Goal: Transaction & Acquisition: Purchase product/service

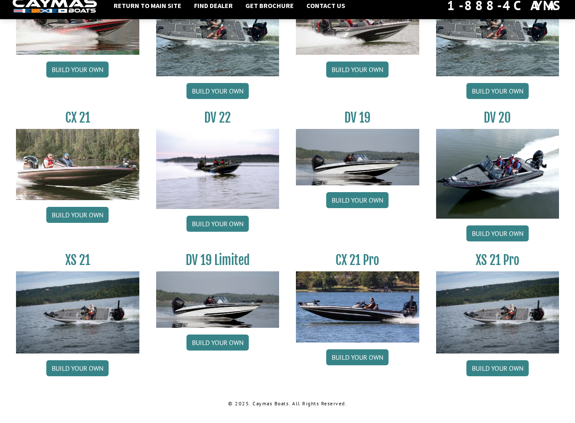
scroll to position [924, 0]
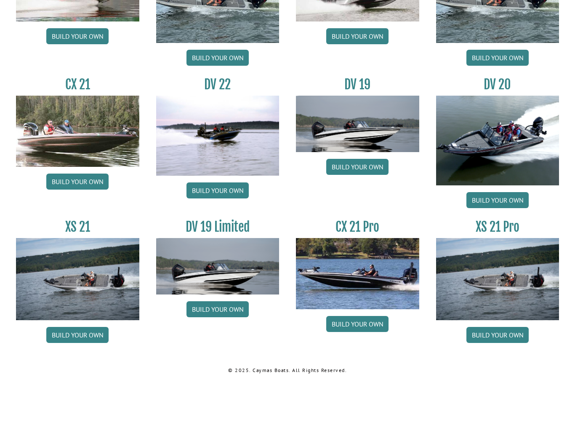
click at [65, 369] on link "Build your own" at bounding box center [77, 377] width 62 height 16
click at [64, 369] on link "Build your own" at bounding box center [77, 377] width 62 height 16
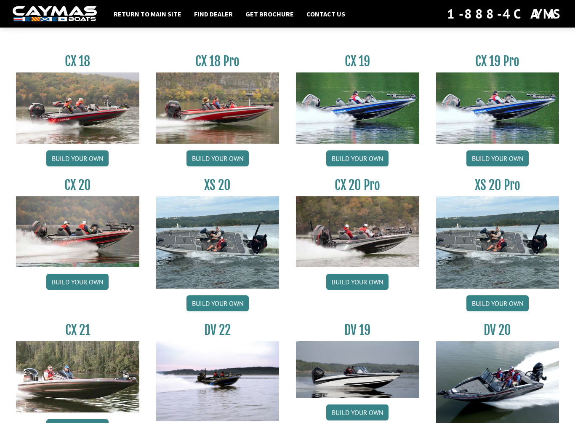
scroll to position [701, 0]
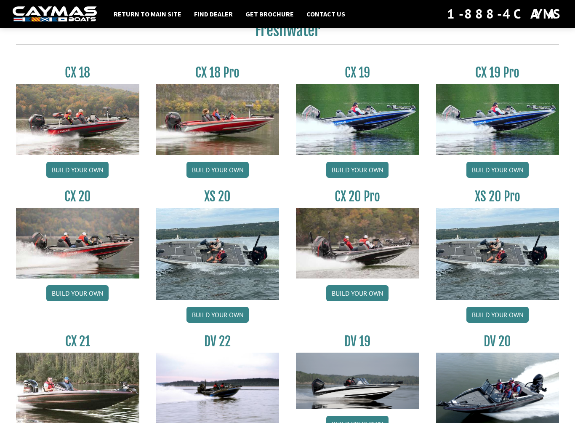
click at [517, 177] on link "Build your own" at bounding box center [498, 170] width 62 height 16
click at [513, 178] on link "Build your own" at bounding box center [498, 170] width 62 height 16
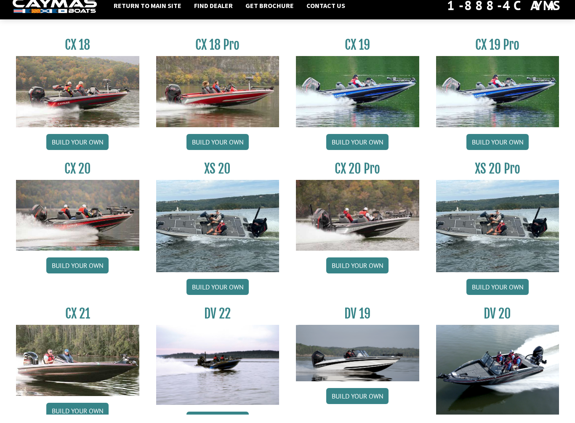
scroll to position [769, 0]
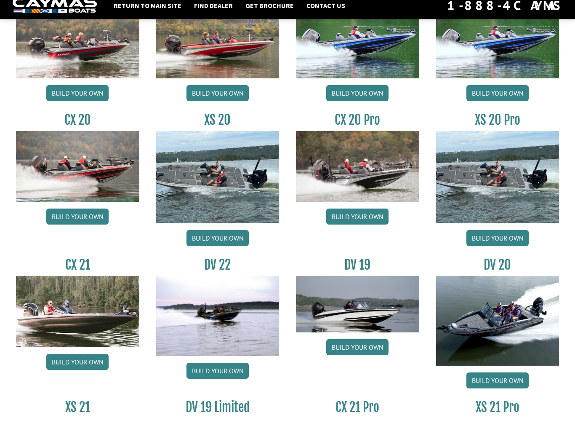
click at [520, 243] on link "Build your own" at bounding box center [498, 247] width 62 height 16
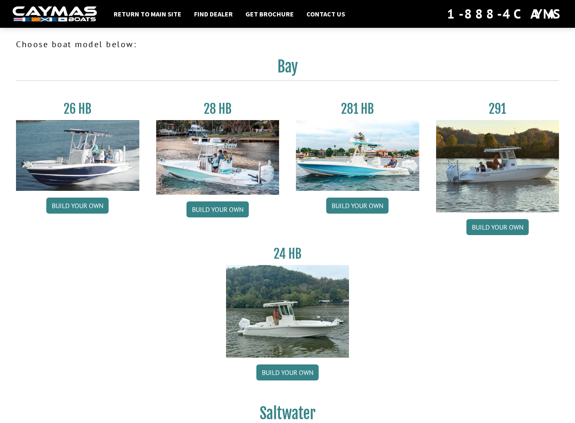
scroll to position [770, 0]
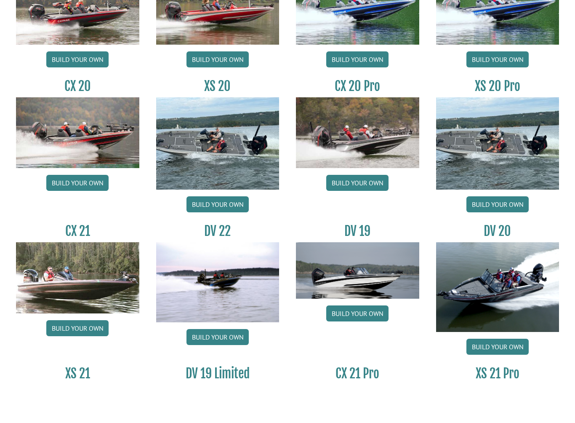
click at [232, 238] on link "Build your own" at bounding box center [218, 246] width 62 height 16
click at [62, 362] on link "Build your own" at bounding box center [77, 370] width 62 height 16
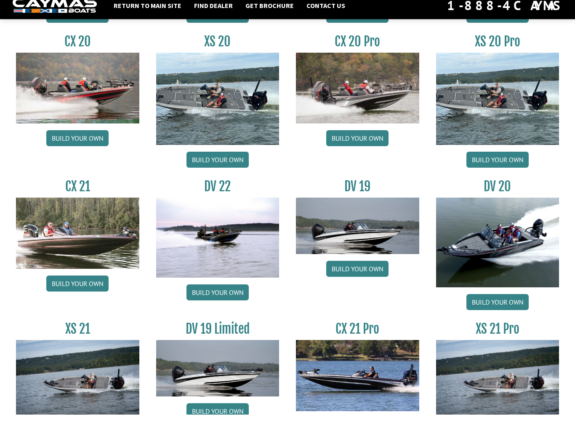
scroll to position [924, 0]
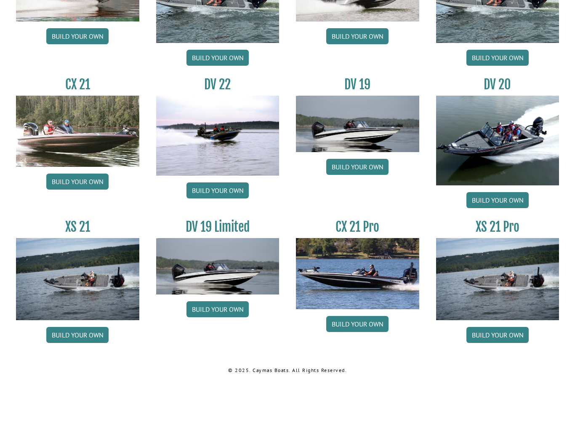
click at [511, 369] on link "Build your own" at bounding box center [498, 377] width 62 height 16
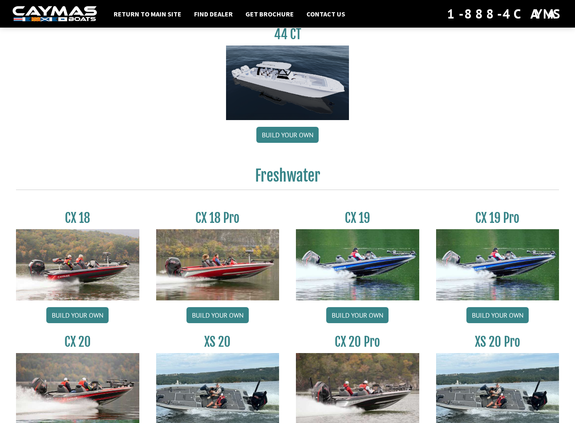
scroll to position [539, 0]
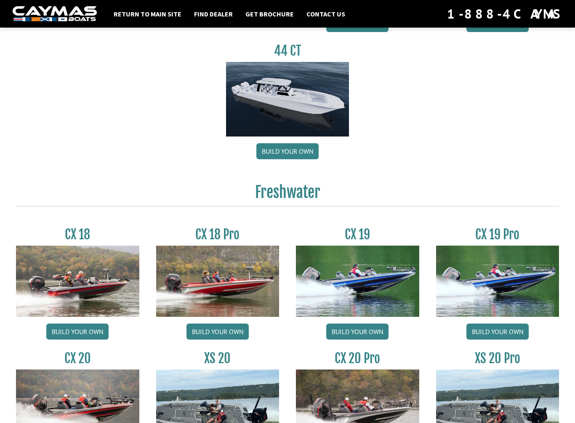
click at [234, 335] on link "Build your own" at bounding box center [218, 332] width 62 height 16
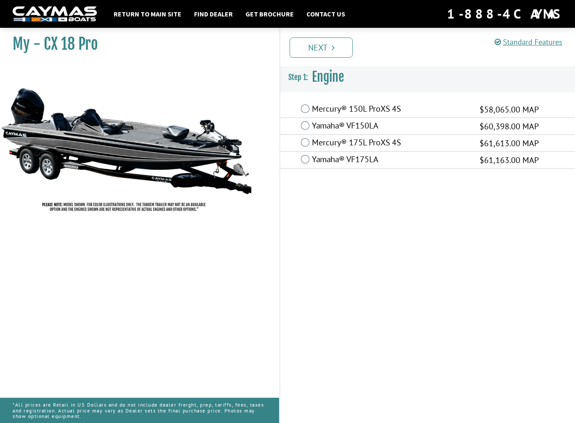
click at [414, 140] on label "Mercury® 175L ProXS 4S" at bounding box center [390, 143] width 157 height 12
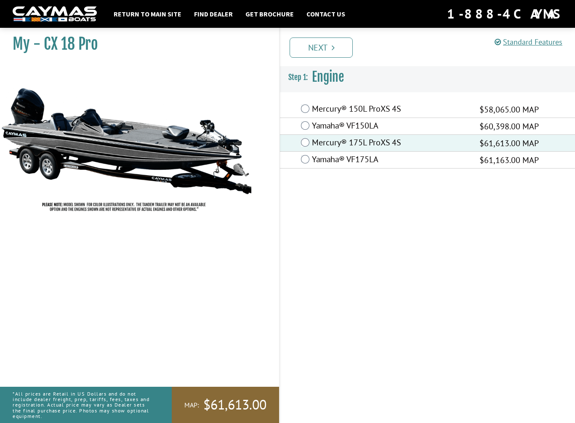
click at [339, 45] on link "Next" at bounding box center [321, 47] width 63 height 20
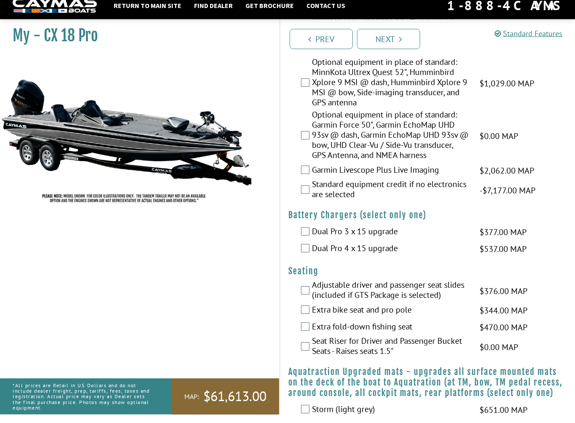
scroll to position [475, 0]
click at [316, 234] on label "Dual Pro 3 x 15 upgrade" at bounding box center [390, 240] width 157 height 12
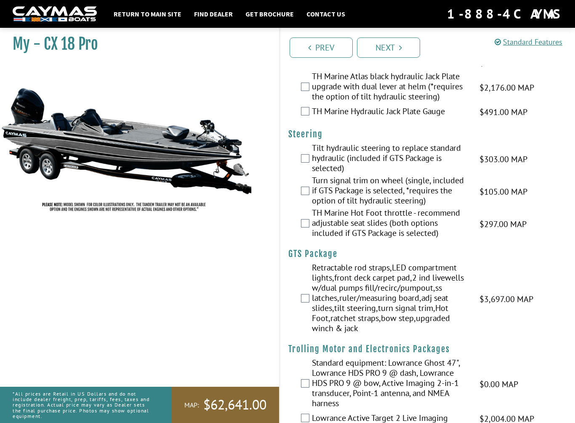
scroll to position [0, 0]
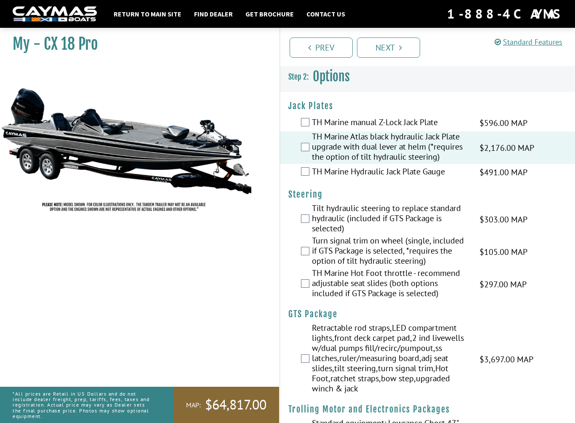
click at [303, 291] on div "TH Marine Hot Foot throttle - recommend adjustable seat slides (both options in…" at bounding box center [427, 284] width 295 height 32
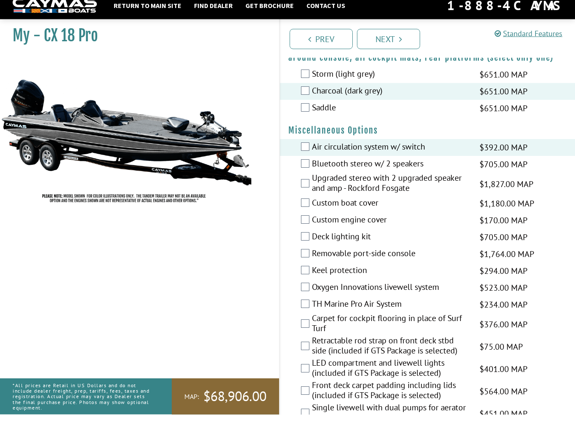
scroll to position [810, 0]
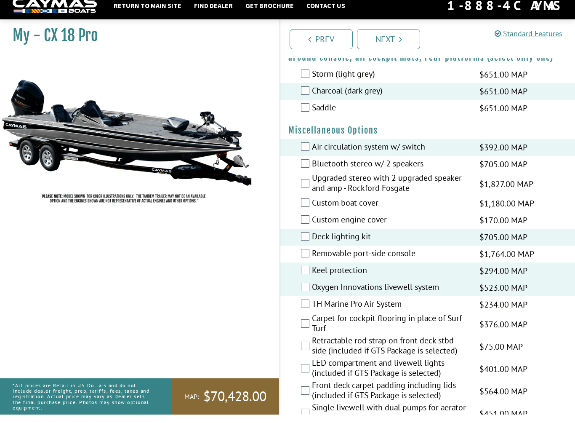
click at [397, 310] on label "TH Marine Pro Air System" at bounding box center [390, 313] width 157 height 12
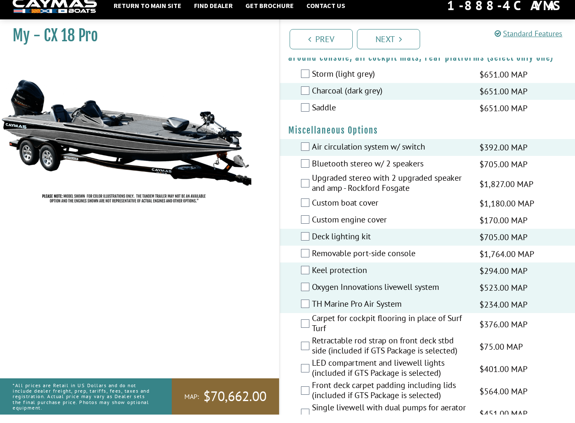
click at [408, 309] on label "TH Marine Pro Air System" at bounding box center [390, 313] width 157 height 12
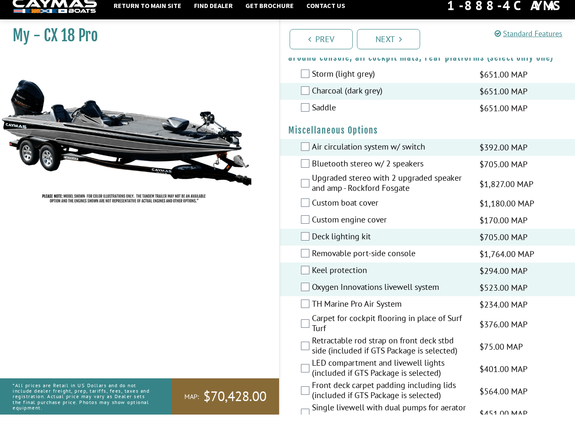
click at [421, 310] on label "TH Marine Pro Air System" at bounding box center [390, 313] width 157 height 12
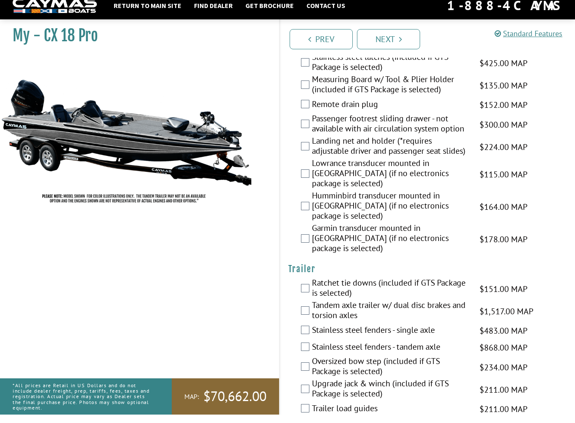
scroll to position [1249, 0]
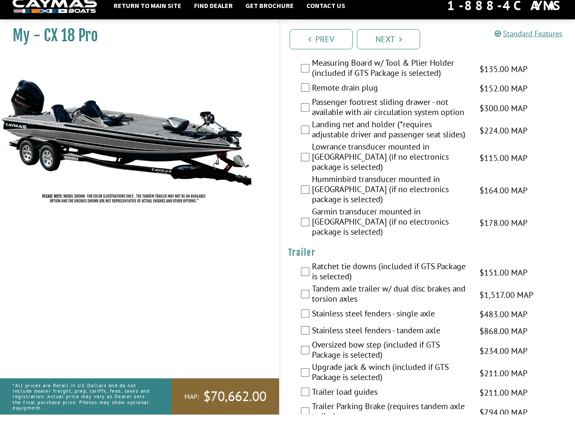
click at [296, 270] on div "Ratchet tie downs (included if GTS Package is selected) $151.00 MAP $179.00 MSRP" at bounding box center [427, 281] width 295 height 22
click at [302, 270] on div "Ratchet tie downs (included if GTS Package is selected) $151.00 MAP $179.00 MSRP" at bounding box center [427, 281] width 295 height 22
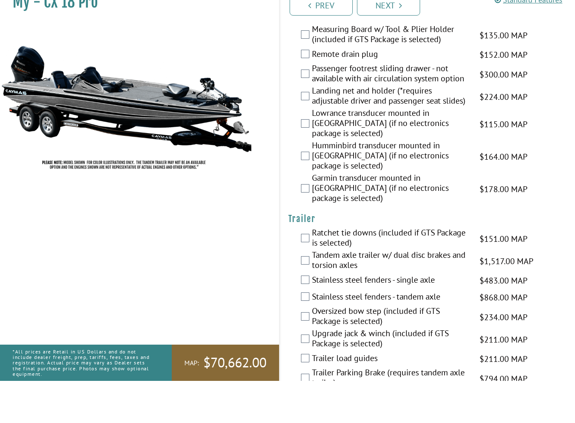
click at [396, 37] on link "Next" at bounding box center [388, 47] width 63 height 20
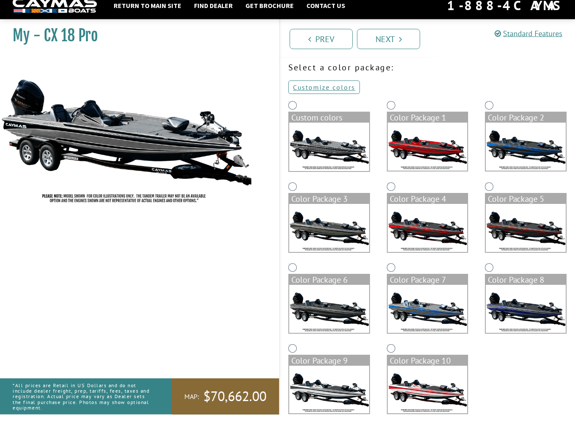
scroll to position [48, 0]
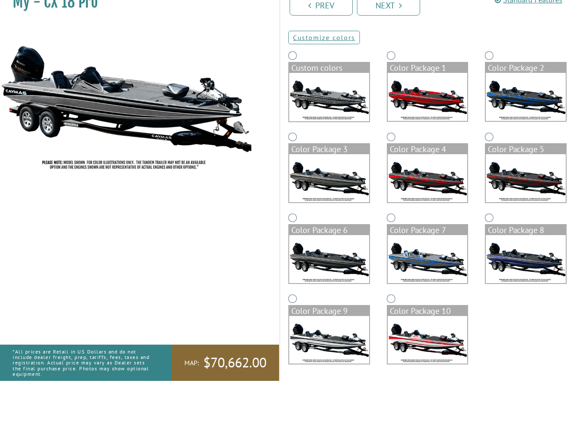
click at [331, 115] on img at bounding box center [329, 139] width 80 height 48
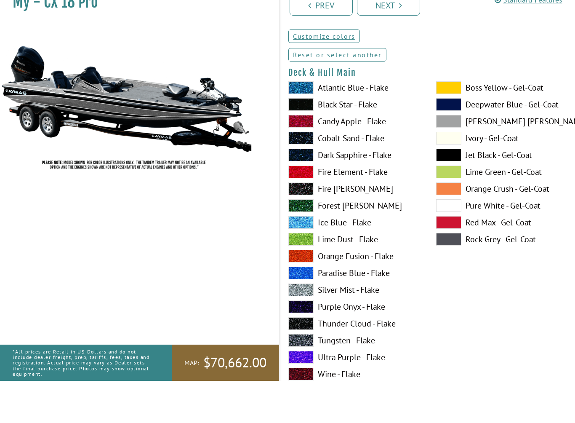
click at [518, 174] on label "Ivory - Gel-Coat" at bounding box center [501, 180] width 131 height 13
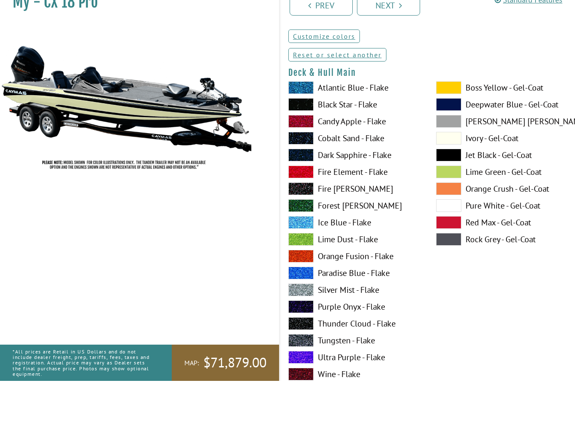
click at [533, 140] on label "Deepwater Blue - Gel-Coat" at bounding box center [501, 146] width 131 height 13
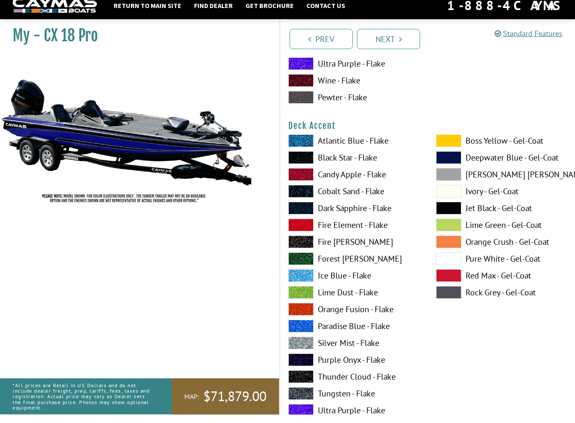
scroll to position [376, 0]
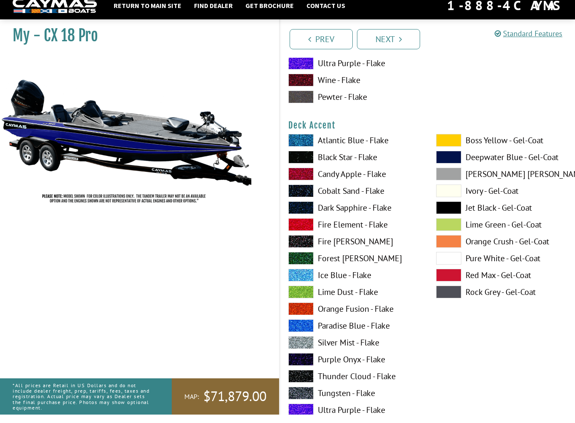
click at [513, 194] on label "Ivory - Gel-Coat" at bounding box center [501, 199] width 131 height 13
click at [516, 193] on label "Ivory - Gel-Coat" at bounding box center [501, 199] width 131 height 13
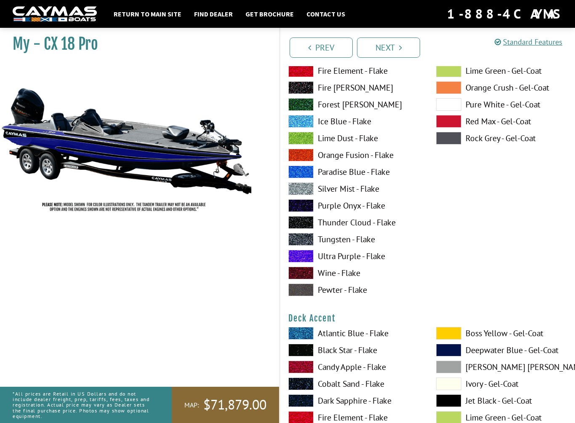
scroll to position [190, 0]
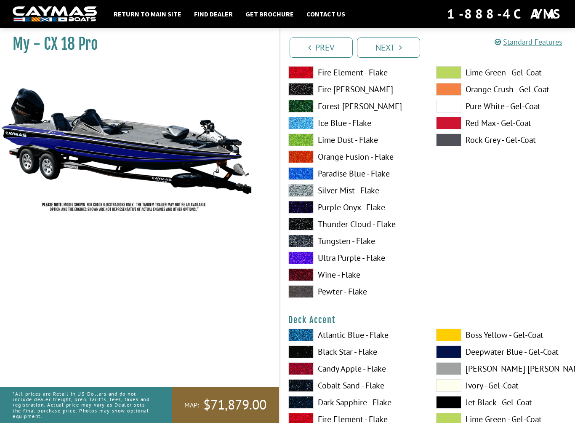
click at [357, 247] on label "Tungsten - Flake" at bounding box center [354, 241] width 131 height 13
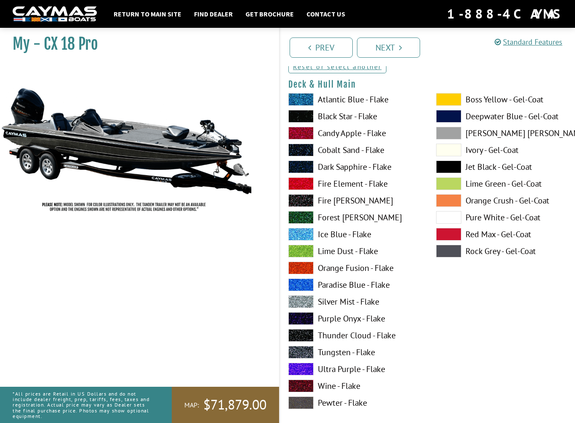
scroll to position [70, 0]
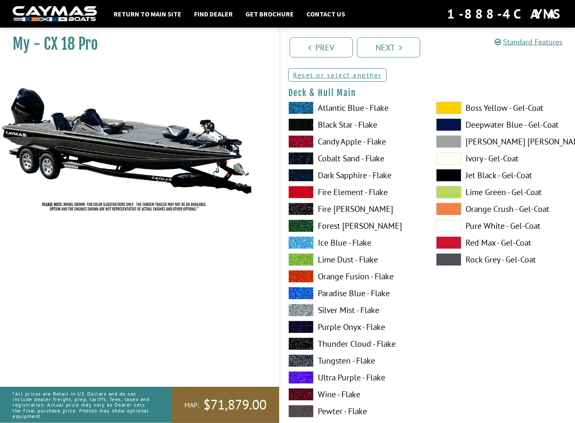
click at [509, 230] on label "Pure White - Gel-Coat" at bounding box center [501, 226] width 131 height 13
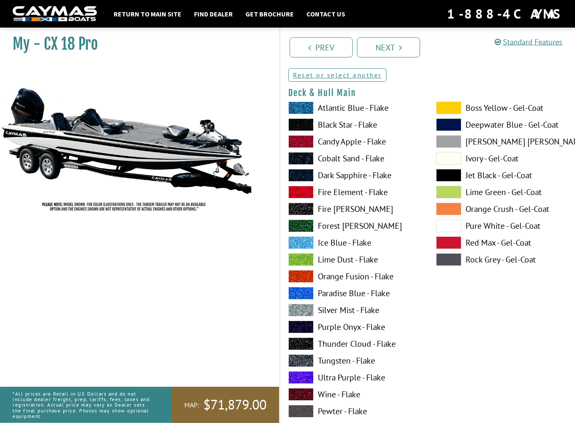
click at [510, 180] on label "Jet Black - Gel-Coat" at bounding box center [501, 175] width 131 height 13
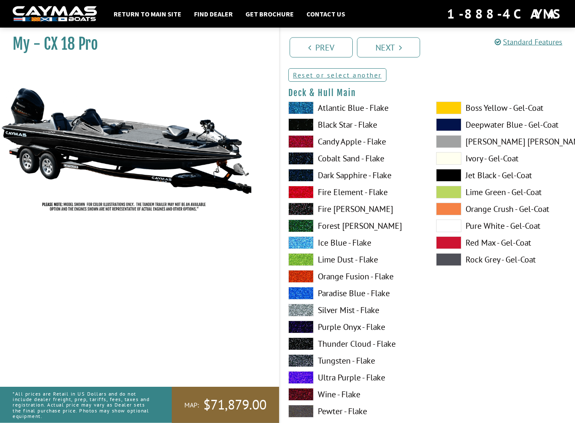
click at [504, 230] on label "Pure White - Gel-Coat" at bounding box center [501, 226] width 131 height 13
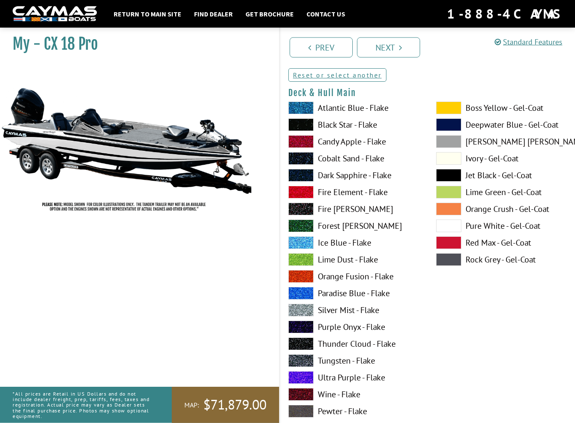
click at [452, 127] on span at bounding box center [448, 125] width 25 height 13
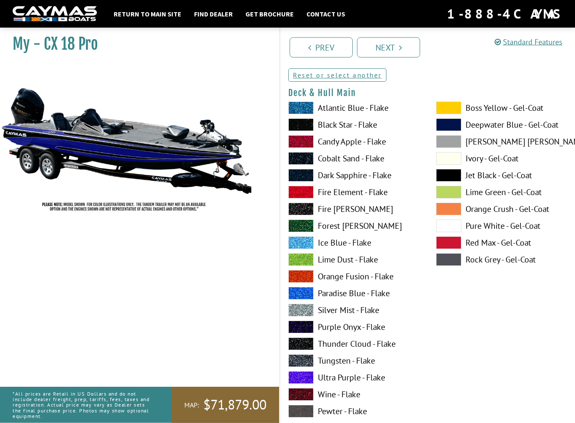
click at [510, 227] on label "Pure White - Gel-Coat" at bounding box center [501, 226] width 131 height 13
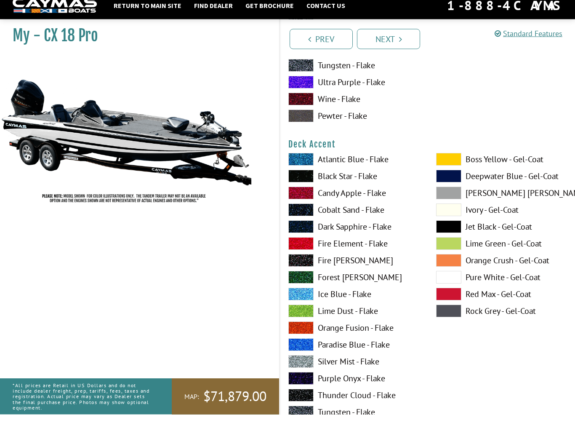
scroll to position [358, 0]
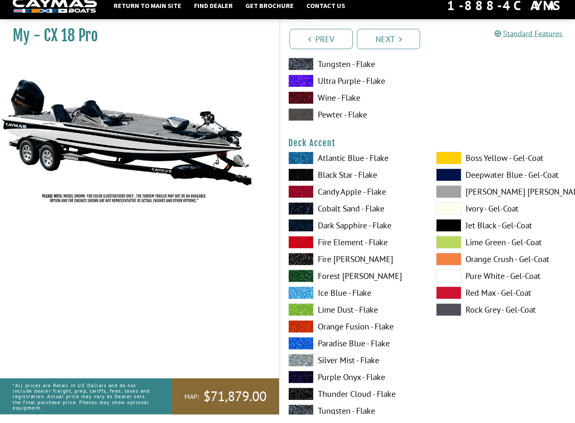
click at [451, 179] on span at bounding box center [448, 183] width 25 height 13
click at [453, 214] on span at bounding box center [448, 217] width 25 height 13
click at [459, 295] on span at bounding box center [448, 301] width 25 height 13
click at [451, 282] on span at bounding box center [448, 284] width 25 height 13
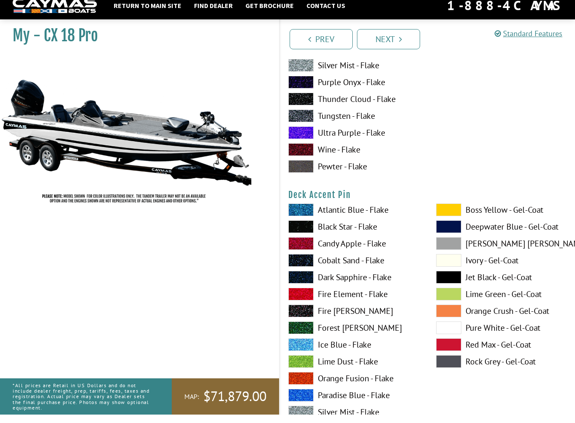
scroll to position [658, 0]
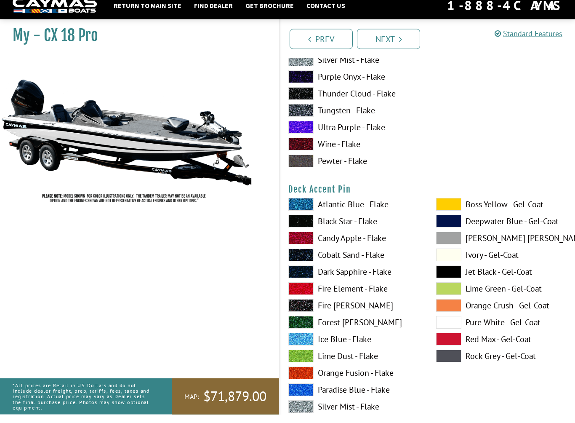
click at [454, 229] on span at bounding box center [448, 230] width 25 height 13
click at [448, 228] on span at bounding box center [448, 229] width 25 height 13
click at [451, 279] on span at bounding box center [448, 280] width 25 height 13
click at [451, 330] on span at bounding box center [448, 330] width 25 height 13
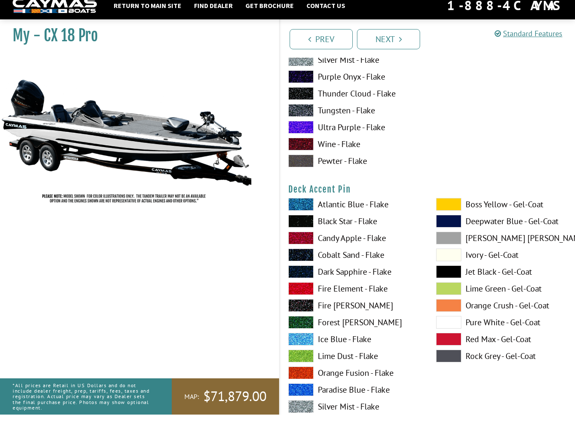
click at [500, 364] on label "Rock Grey - Gel-Coat" at bounding box center [501, 364] width 131 height 13
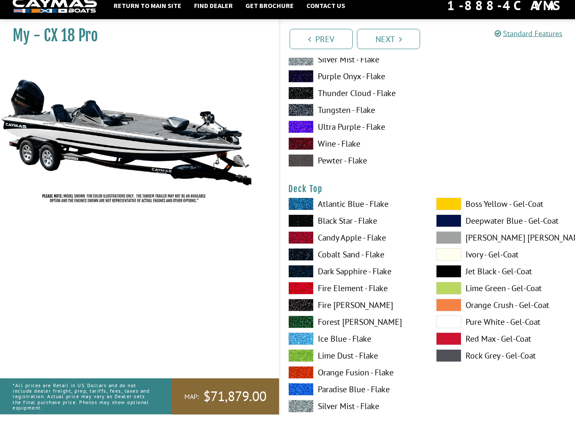
click at [449, 211] on span at bounding box center [448, 212] width 25 height 13
click at [449, 327] on span at bounding box center [448, 330] width 25 height 13
click at [448, 364] on span at bounding box center [448, 364] width 25 height 13
click at [452, 327] on span at bounding box center [448, 330] width 25 height 13
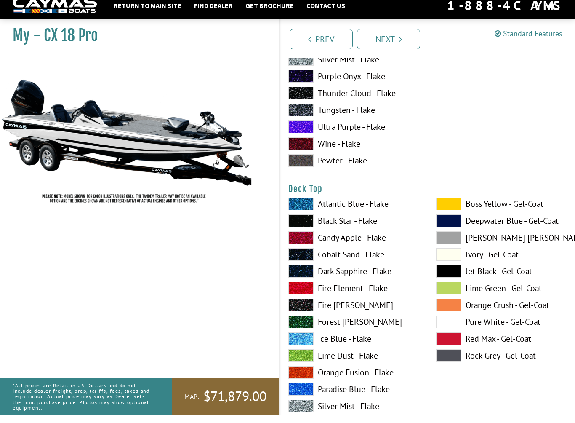
click at [452, 277] on span at bounding box center [448, 279] width 25 height 13
click at [450, 223] on span at bounding box center [448, 229] width 25 height 13
click at [450, 329] on span at bounding box center [448, 330] width 25 height 13
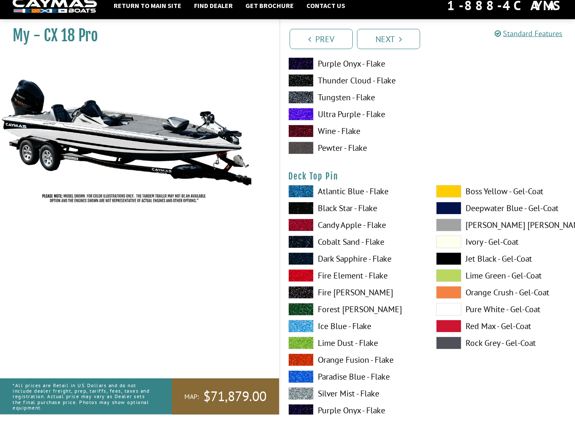
click at [449, 194] on span at bounding box center [448, 200] width 25 height 13
click at [452, 197] on span at bounding box center [448, 199] width 25 height 13
click at [451, 267] on span at bounding box center [448, 267] width 25 height 13
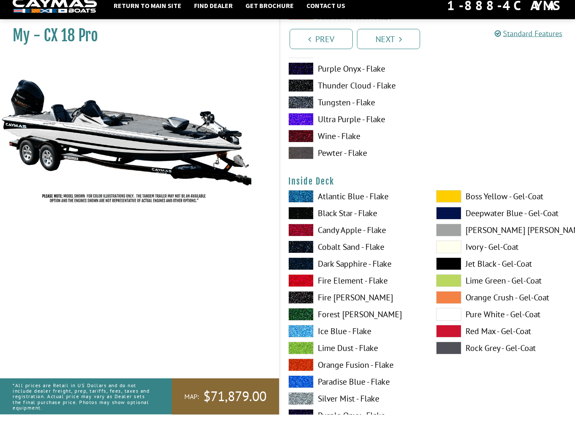
scroll to position [1707, 0]
click at [453, 285] on span at bounding box center [448, 289] width 25 height 13
click at [452, 269] on span at bounding box center [448, 272] width 25 height 13
click at [453, 355] on span at bounding box center [448, 356] width 25 height 13
click at [451, 320] on span at bounding box center [448, 322] width 25 height 13
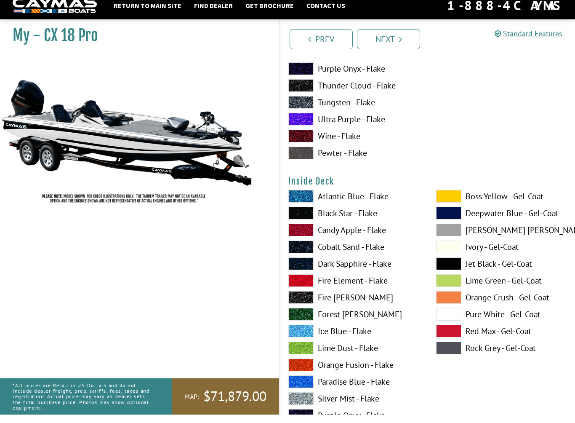
click at [452, 270] on span at bounding box center [448, 272] width 25 height 13
click at [452, 220] on span at bounding box center [448, 221] width 25 height 13
click at [455, 273] on span at bounding box center [448, 272] width 25 height 13
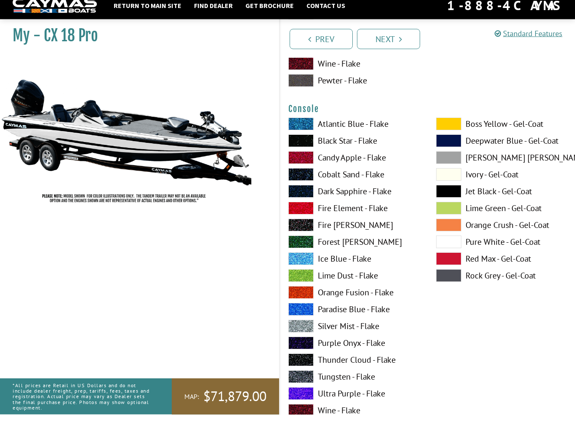
click at [453, 266] on span at bounding box center [448, 267] width 25 height 13
click at [454, 146] on span at bounding box center [448, 149] width 25 height 13
click at [452, 196] on span at bounding box center [448, 199] width 25 height 13
click at [449, 251] on span at bounding box center [448, 250] width 25 height 13
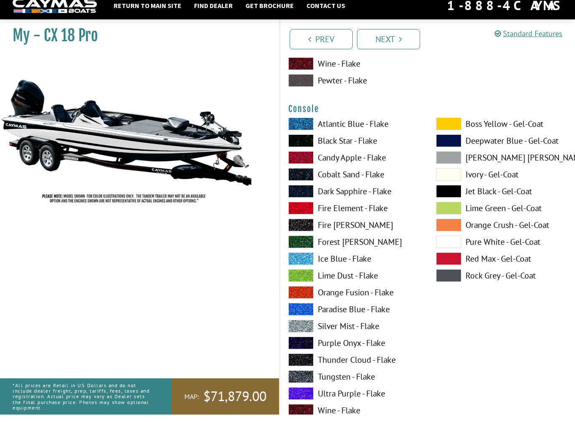
click at [452, 201] on span at bounding box center [448, 199] width 25 height 13
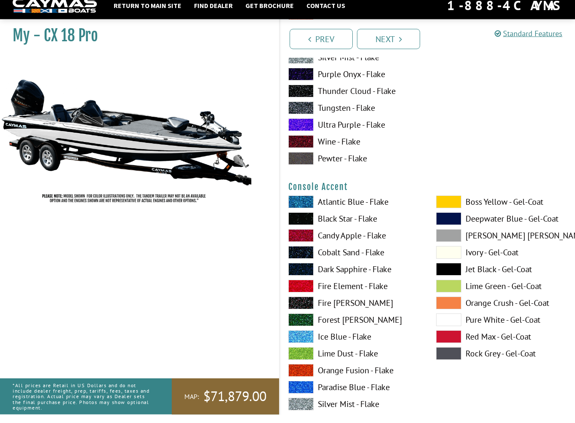
scroll to position [2440, 0]
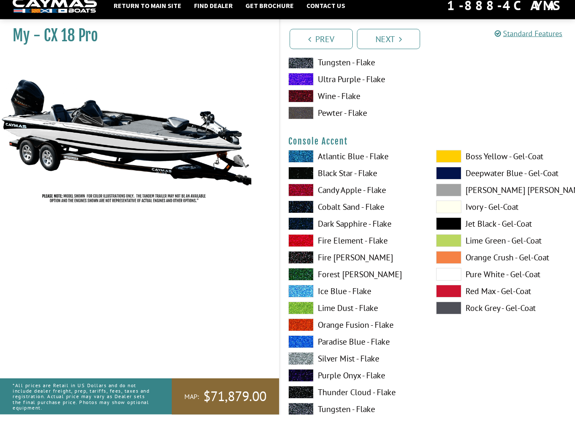
click at [453, 180] on span at bounding box center [448, 182] width 25 height 13
click at [452, 278] on span at bounding box center [448, 282] width 25 height 13
click at [503, 197] on label "[PERSON_NAME] [PERSON_NAME] - Gel-Coat" at bounding box center [501, 198] width 131 height 13
click at [504, 318] on label "Rock Grey - Gel-Coat" at bounding box center [501, 316] width 131 height 13
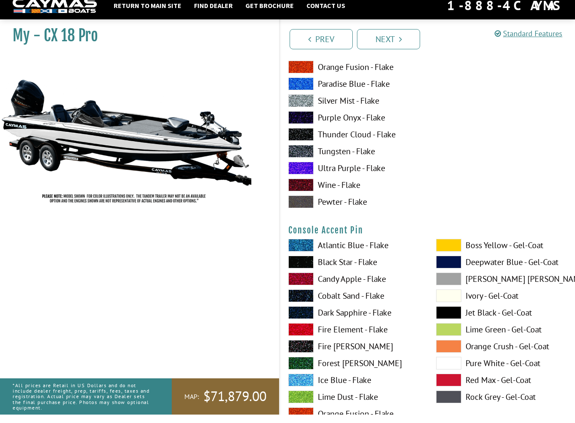
scroll to position [2753, 0]
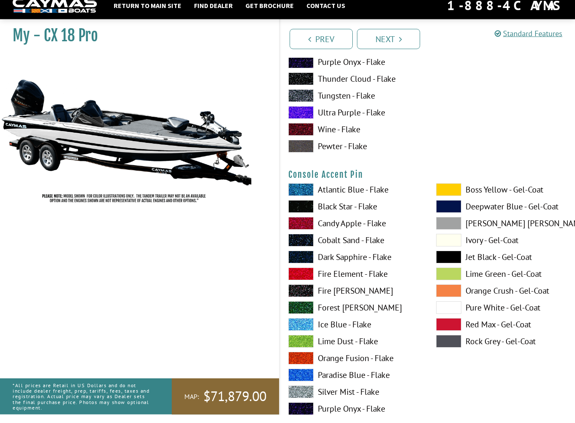
click at [446, 194] on span at bounding box center [448, 198] width 25 height 13
click at [453, 196] on span at bounding box center [448, 198] width 25 height 13
click at [452, 314] on span at bounding box center [448, 316] width 25 height 13
click at [455, 230] on span at bounding box center [448, 231] width 25 height 13
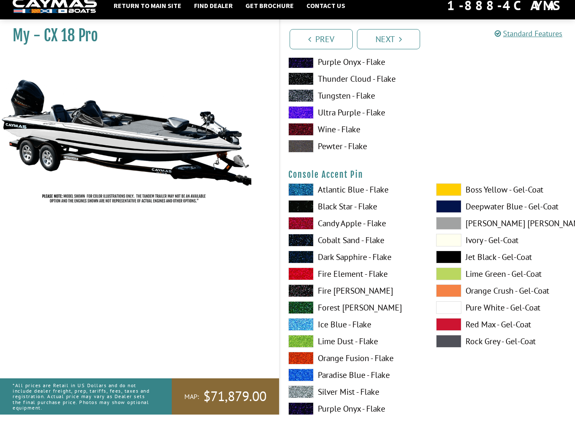
click at [453, 352] on span at bounding box center [448, 349] width 25 height 13
click at [452, 250] on span at bounding box center [448, 248] width 25 height 13
click at [453, 315] on span at bounding box center [448, 316] width 25 height 13
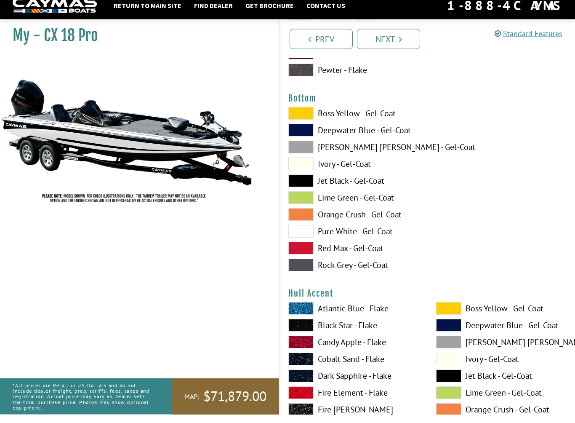
scroll to position [3178, 0]
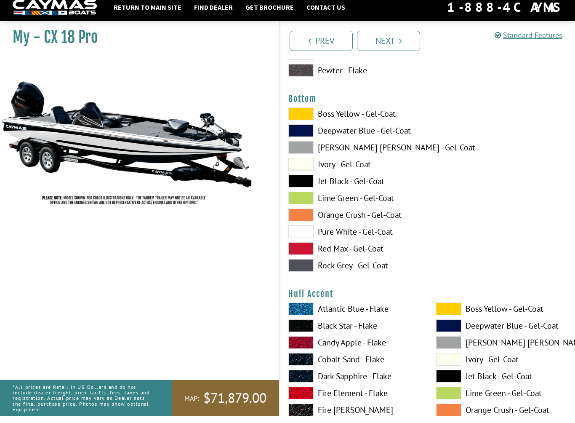
click at [378, 141] on label "Deepwater Blue - Gel-Coat" at bounding box center [354, 137] width 131 height 13
click at [368, 173] on label "Ivory - Gel-Coat" at bounding box center [354, 171] width 131 height 13
click at [354, 184] on label "Jet Black - Gel-Coat" at bounding box center [354, 188] width 131 height 13
click at [374, 238] on label "Pure White - Gel-Coat" at bounding box center [354, 238] width 131 height 13
click at [378, 237] on label "Pure White - Gel-Coat" at bounding box center [354, 238] width 131 height 13
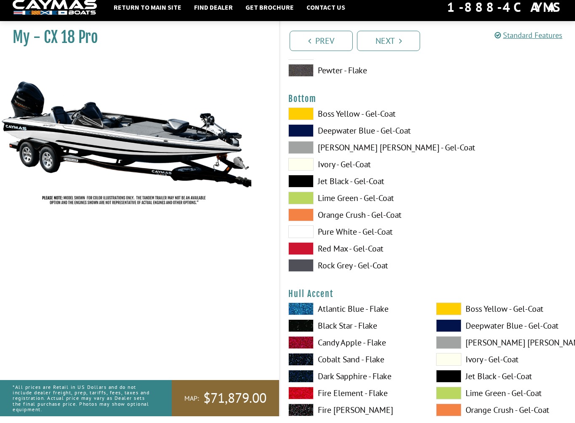
click at [299, 238] on span at bounding box center [301, 238] width 25 height 13
click at [359, 190] on label "Jet Black - Gel-Coat" at bounding box center [354, 188] width 131 height 13
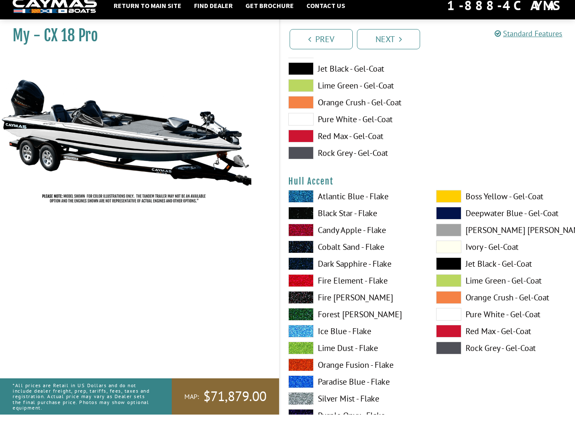
scroll to position [3294, 0]
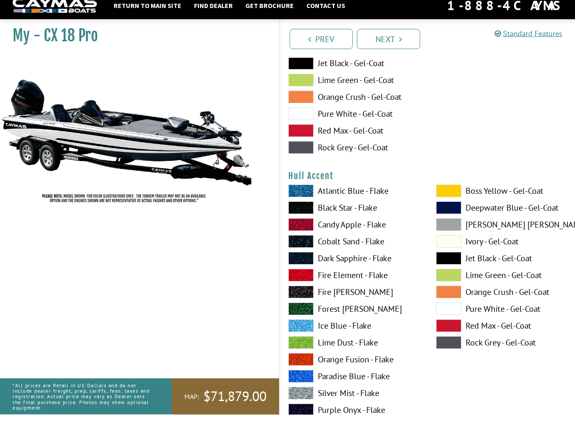
click at [452, 198] on span at bounding box center [448, 199] width 25 height 13
click at [456, 199] on span at bounding box center [448, 199] width 25 height 13
click at [448, 212] on span at bounding box center [448, 216] width 25 height 13
click at [456, 352] on span at bounding box center [448, 351] width 25 height 13
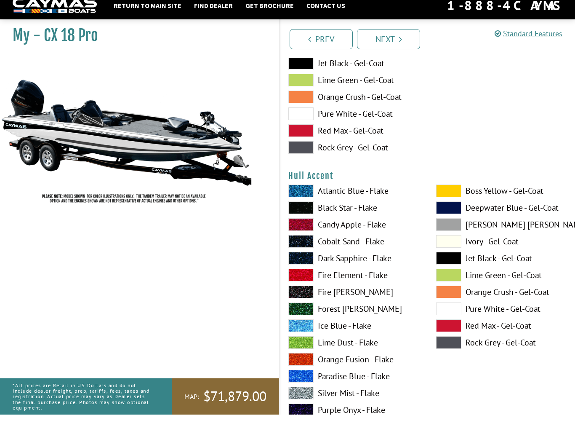
click at [454, 267] on span at bounding box center [448, 266] width 25 height 13
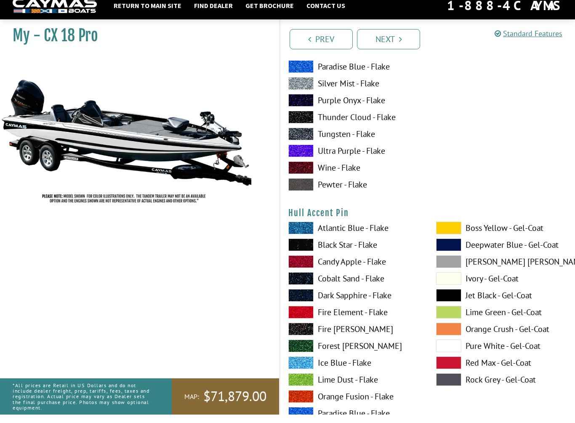
scroll to position [3609, 0]
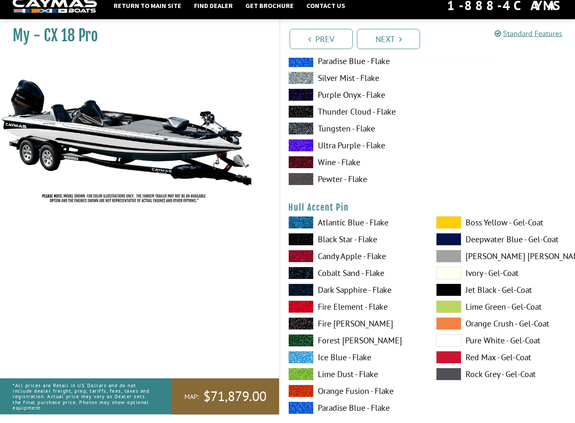
click at [451, 233] on span at bounding box center [448, 231] width 25 height 13
click at [451, 350] on span at bounding box center [448, 349] width 25 height 13
click at [455, 302] on span at bounding box center [448, 298] width 25 height 13
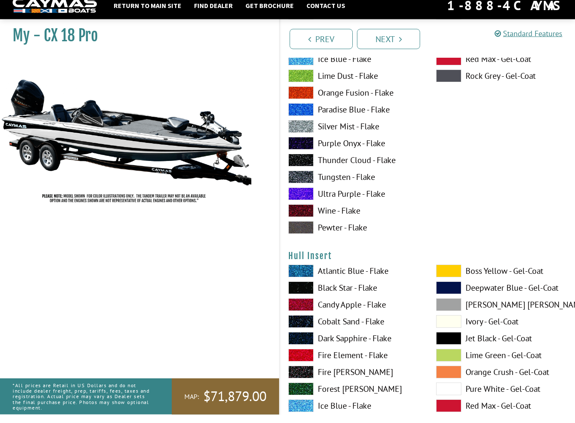
scroll to position [3908, 0]
click at [453, 364] on span at bounding box center [448, 363] width 25 height 13
click at [454, 298] on span at bounding box center [448, 296] width 25 height 13
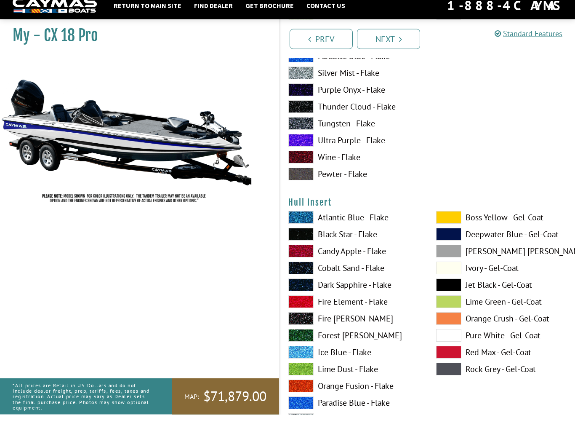
scroll to position [3961, 0]
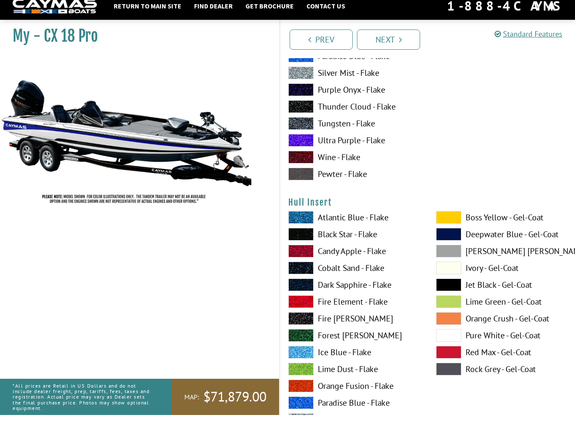
click at [453, 297] on span at bounding box center [448, 292] width 25 height 13
click at [452, 347] on span at bounding box center [448, 343] width 25 height 13
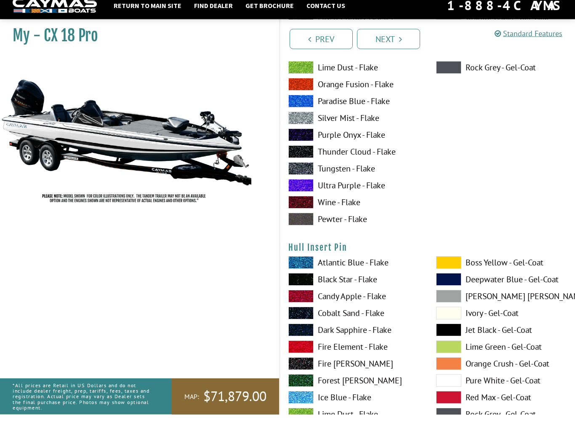
click at [451, 269] on span at bounding box center [448, 271] width 25 height 13
click at [455, 338] on span at bounding box center [448, 338] width 25 height 13
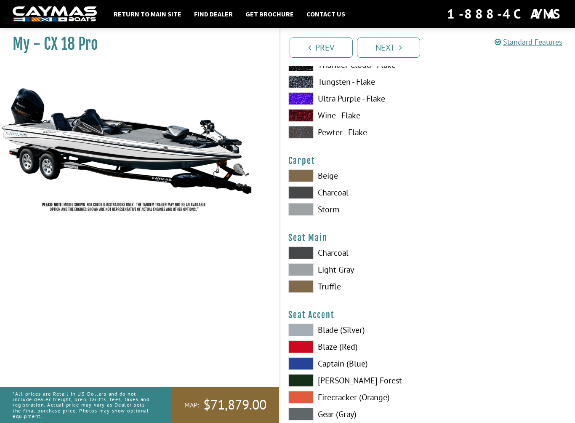
scroll to position [4703, 0]
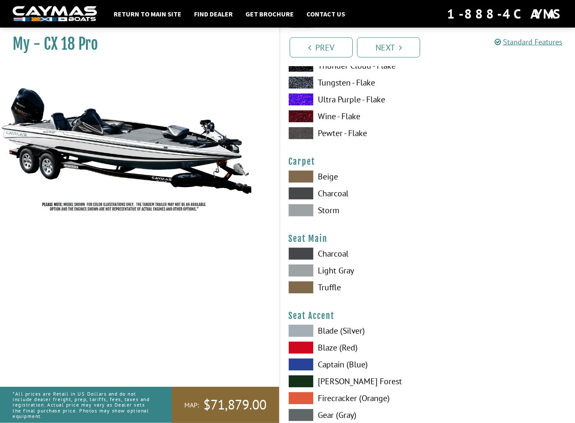
click at [339, 212] on label "Storm" at bounding box center [354, 210] width 131 height 13
click at [307, 217] on span at bounding box center [301, 210] width 25 height 13
click at [302, 200] on span at bounding box center [301, 193] width 25 height 13
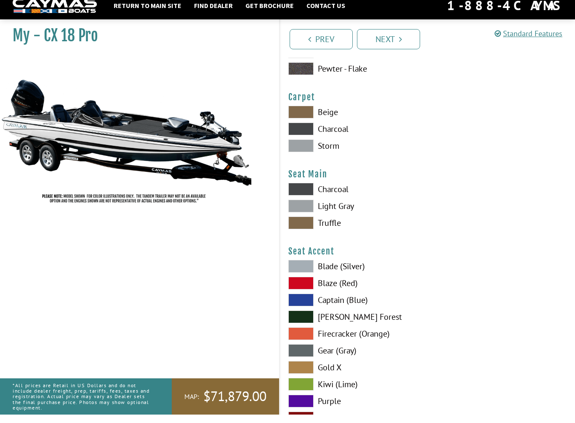
scroll to position [4819, 0]
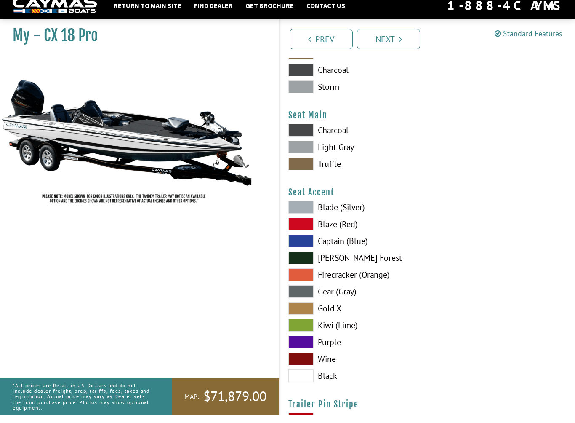
click at [335, 170] on label "Truffle" at bounding box center [354, 172] width 131 height 13
click at [340, 161] on label "Light Gray" at bounding box center [354, 155] width 131 height 13
click at [339, 142] on label "Charcoal" at bounding box center [354, 138] width 131 height 13
click at [308, 390] on span at bounding box center [301, 384] width 25 height 13
click at [310, 355] on span at bounding box center [301, 350] width 25 height 13
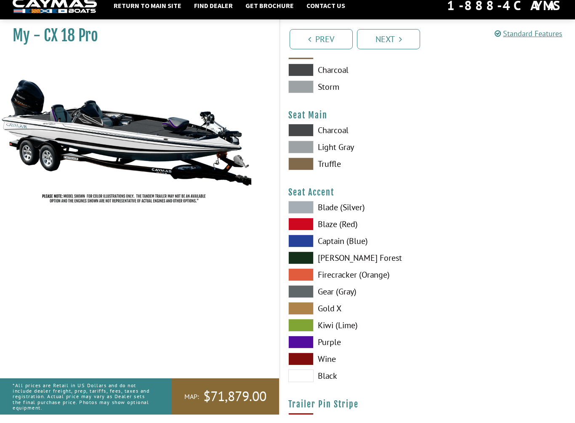
click at [351, 254] on label "Captain (Blue)" at bounding box center [354, 249] width 131 height 13
click at [345, 217] on label "Blade (Silver)" at bounding box center [354, 215] width 131 height 13
click at [311, 337] on span at bounding box center [301, 333] width 25 height 13
click at [346, 303] on label "Gear (Gray)" at bounding box center [354, 300] width 131 height 13
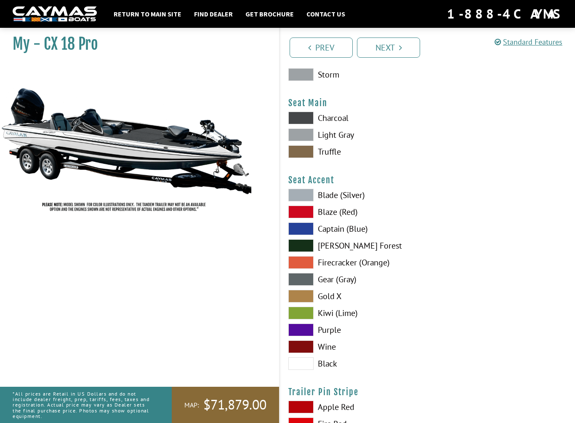
scroll to position [4782, 0]
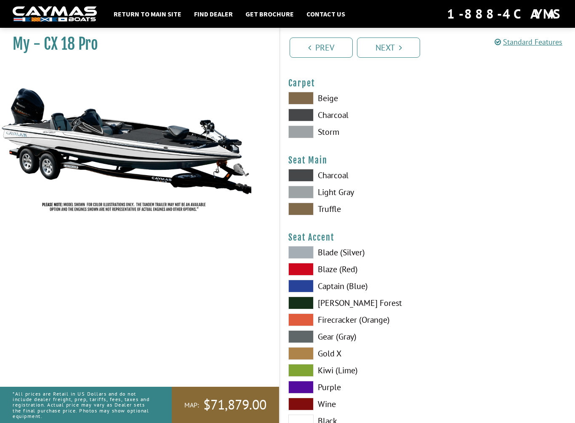
click at [355, 198] on label "Light Gray" at bounding box center [354, 192] width 131 height 13
click at [308, 215] on span at bounding box center [301, 209] width 25 height 13
click at [309, 198] on span at bounding box center [301, 192] width 25 height 13
click at [308, 182] on span at bounding box center [301, 175] width 25 height 13
click at [309, 198] on span at bounding box center [301, 192] width 25 height 13
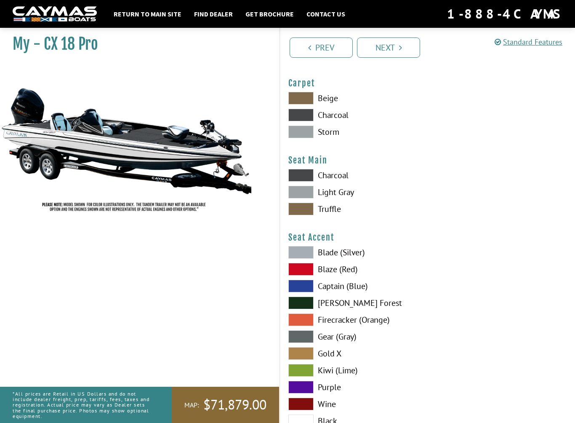
click at [307, 182] on span at bounding box center [301, 175] width 25 height 13
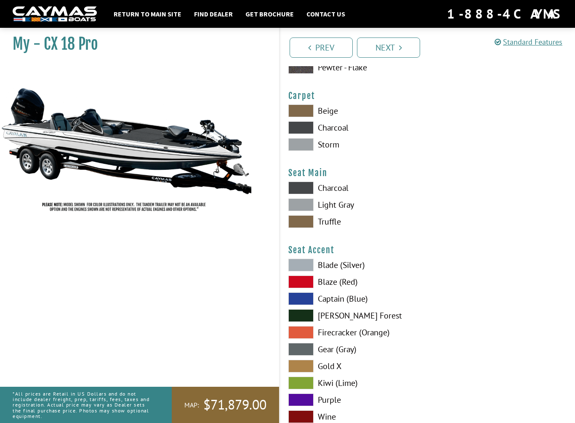
click at [345, 288] on label "Blaze (Red)" at bounding box center [354, 282] width 131 height 13
click at [349, 305] on label "Captain (Blue)" at bounding box center [354, 298] width 131 height 13
click at [354, 322] on label "[PERSON_NAME] Forest" at bounding box center [354, 315] width 131 height 13
click at [350, 339] on label "Firecracker (Orange)" at bounding box center [354, 332] width 131 height 13
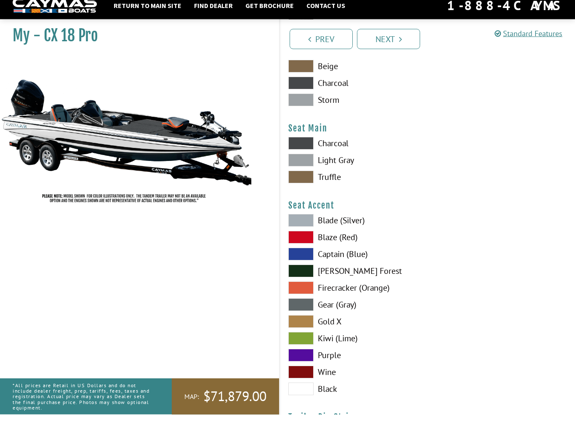
scroll to position [4806, 0]
click at [354, 346] on label "Kiwi (Lime)" at bounding box center [354, 346] width 131 height 13
click at [334, 398] on label "Black" at bounding box center [354, 397] width 131 height 13
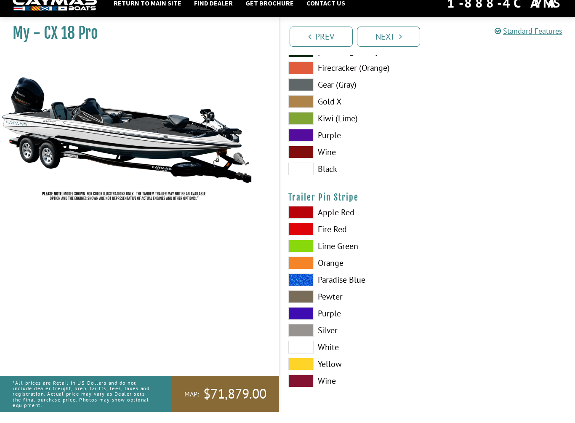
scroll to position [5029, 0]
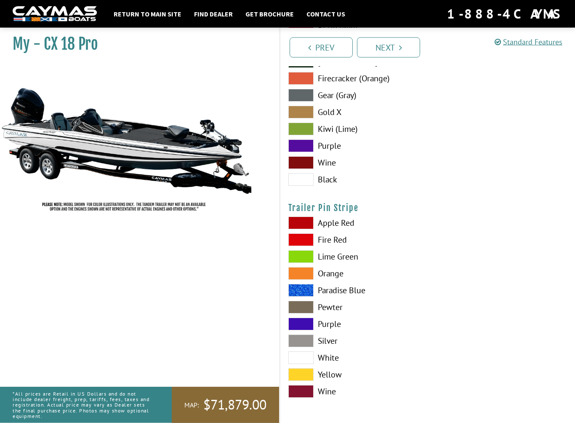
click at [306, 381] on span at bounding box center [301, 375] width 25 height 13
click at [334, 346] on label "Silver" at bounding box center [354, 341] width 131 height 13
click at [336, 314] on label "Pewter" at bounding box center [354, 307] width 131 height 13
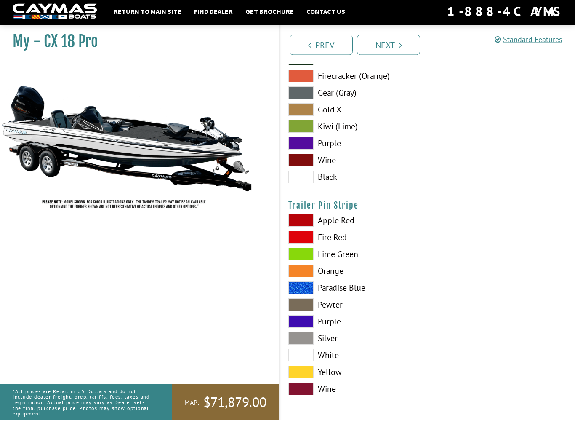
scroll to position [5032, 0]
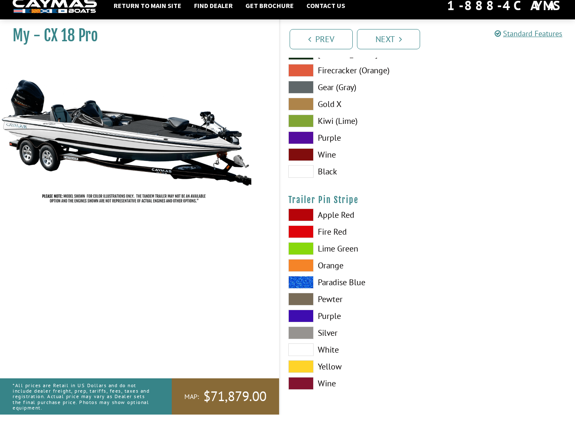
click at [304, 251] on span at bounding box center [301, 257] width 25 height 13
click at [344, 234] on label "Fire Red" at bounding box center [354, 240] width 131 height 13
click at [345, 284] on label "Paradise Blue" at bounding box center [354, 290] width 131 height 13
click at [329, 353] on label "White" at bounding box center [354, 358] width 131 height 13
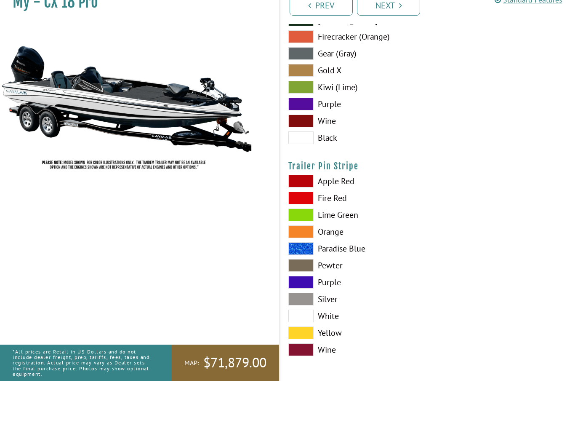
click at [409, 37] on link "Next" at bounding box center [388, 47] width 63 height 20
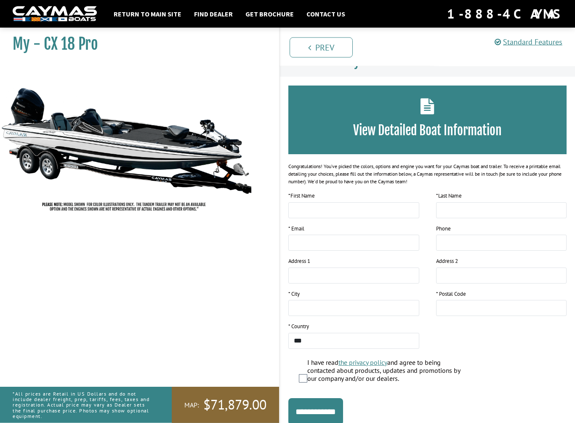
scroll to position [0, 0]
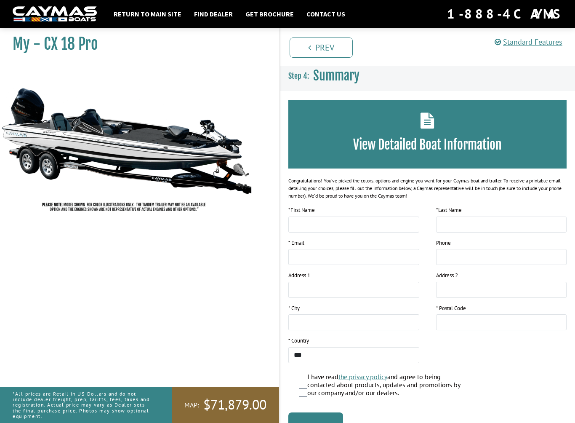
click at [60, 158] on img at bounding box center [126, 140] width 253 height 153
